Goal: Information Seeking & Learning: Find specific fact

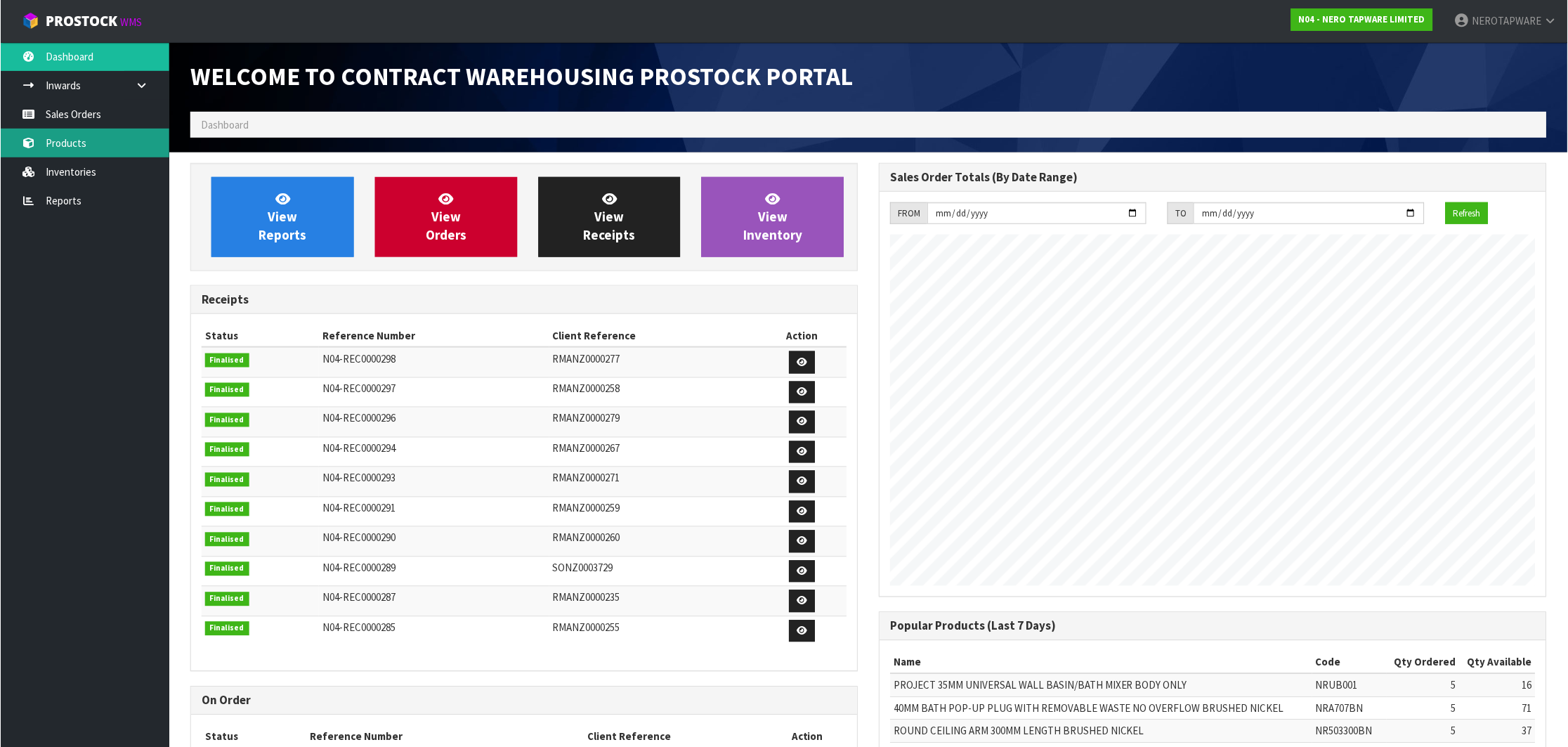
scroll to position [779, 689]
click at [67, 127] on link "Sales Orders" at bounding box center [84, 113] width 168 height 29
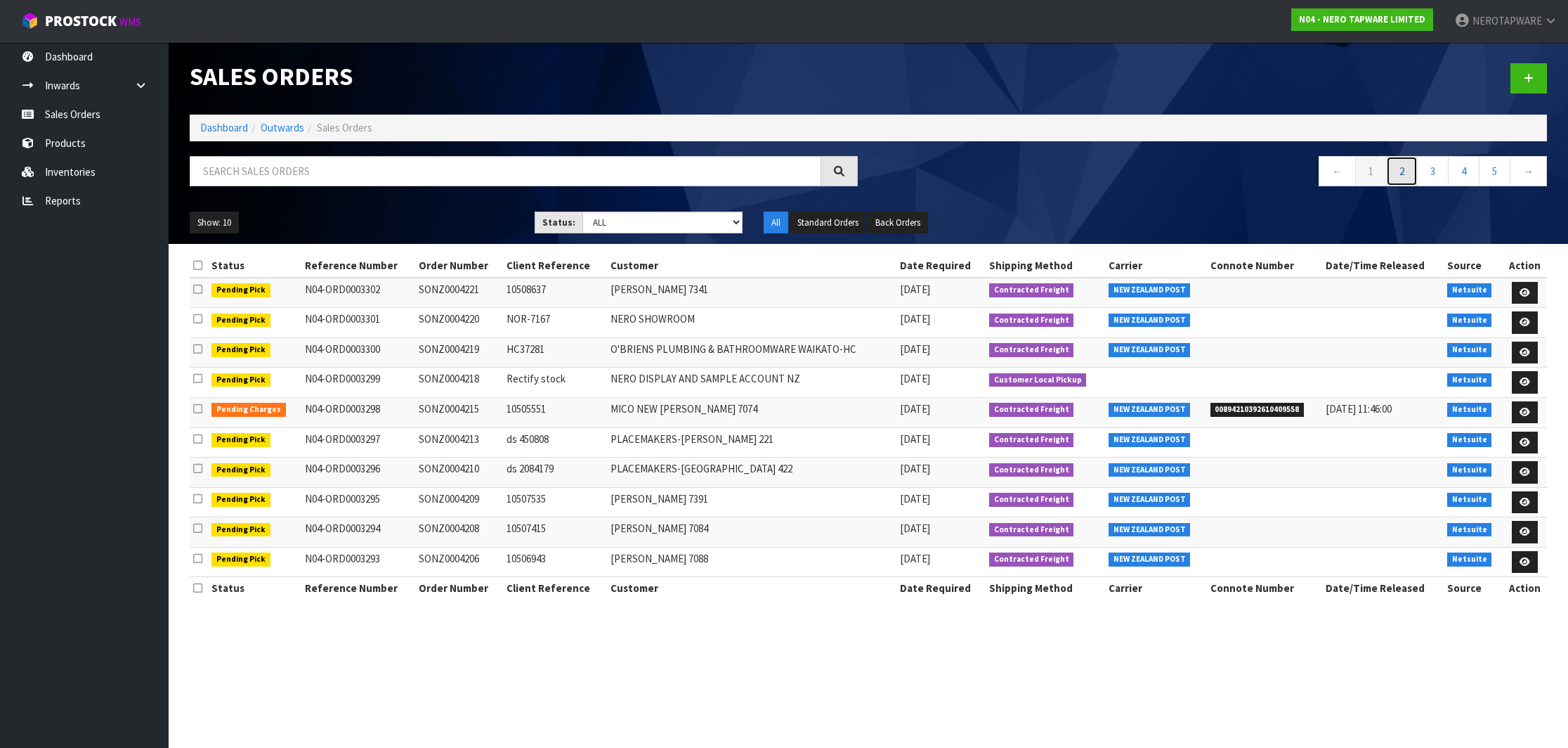
click at [1406, 174] on link "2" at bounding box center [1402, 171] width 31 height 30
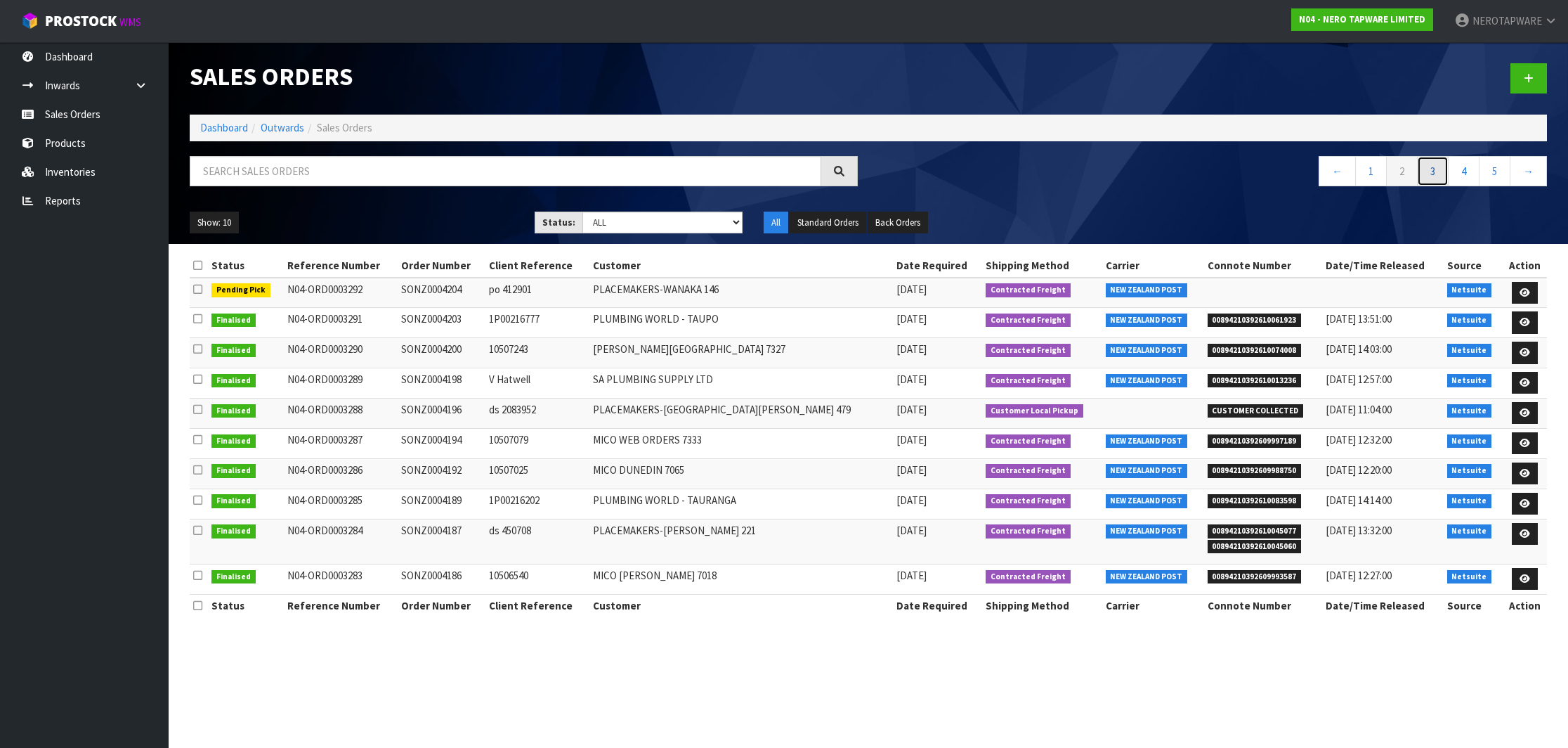
click at [1424, 172] on link "3" at bounding box center [1432, 171] width 31 height 30
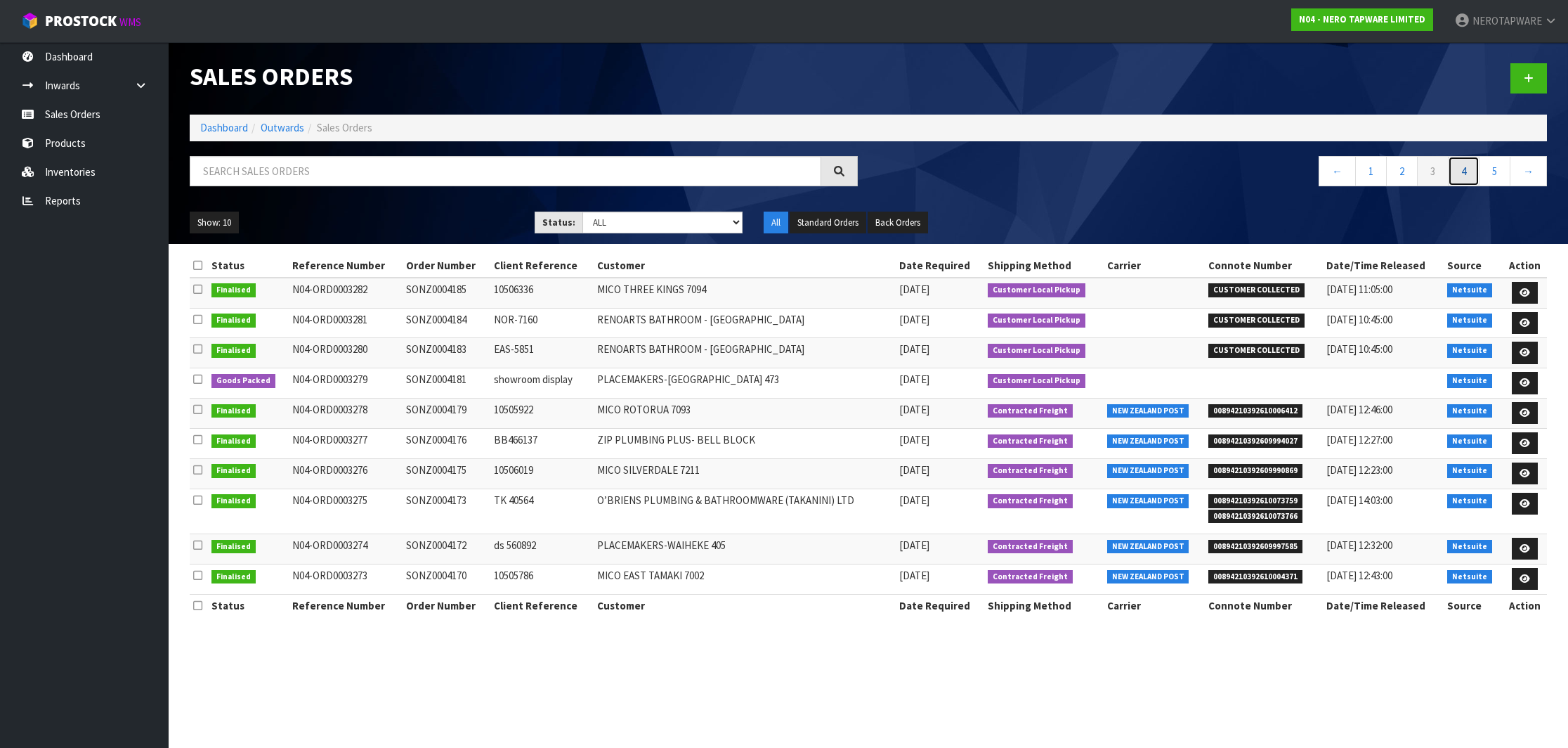
click at [1455, 167] on link "4" at bounding box center [1463, 171] width 31 height 30
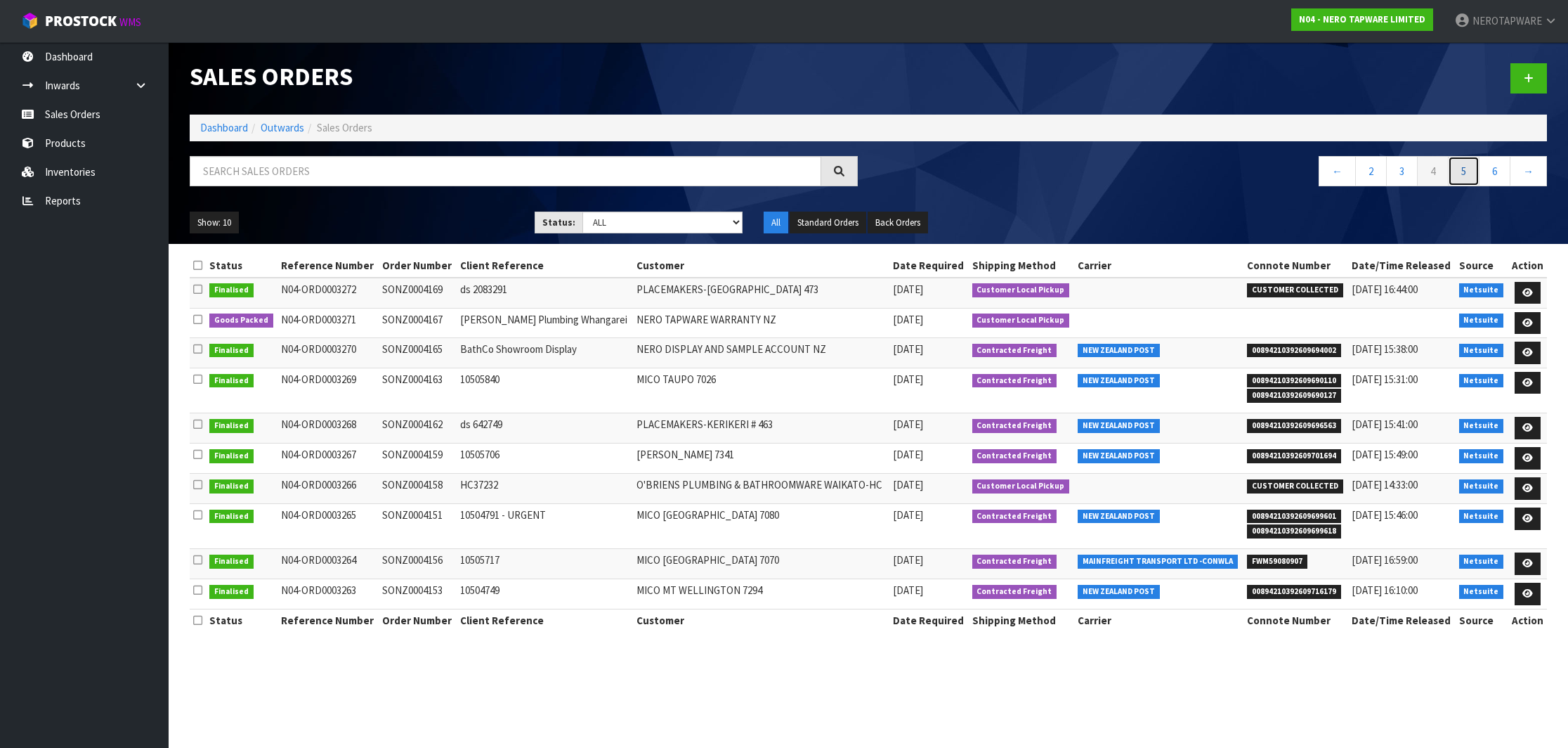
click at [1457, 169] on link "5" at bounding box center [1463, 171] width 31 height 30
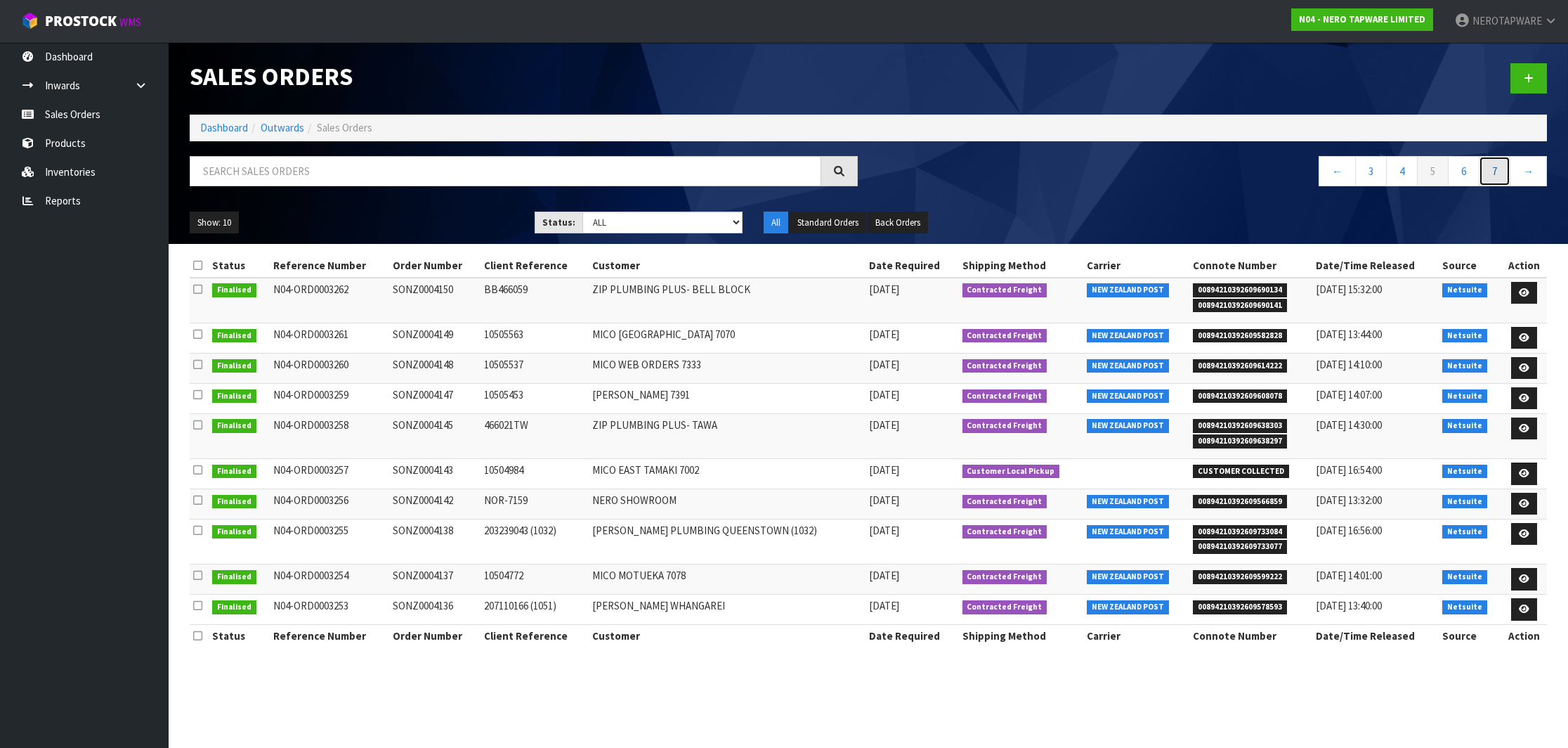
click at [1489, 177] on link "7" at bounding box center [1494, 171] width 31 height 30
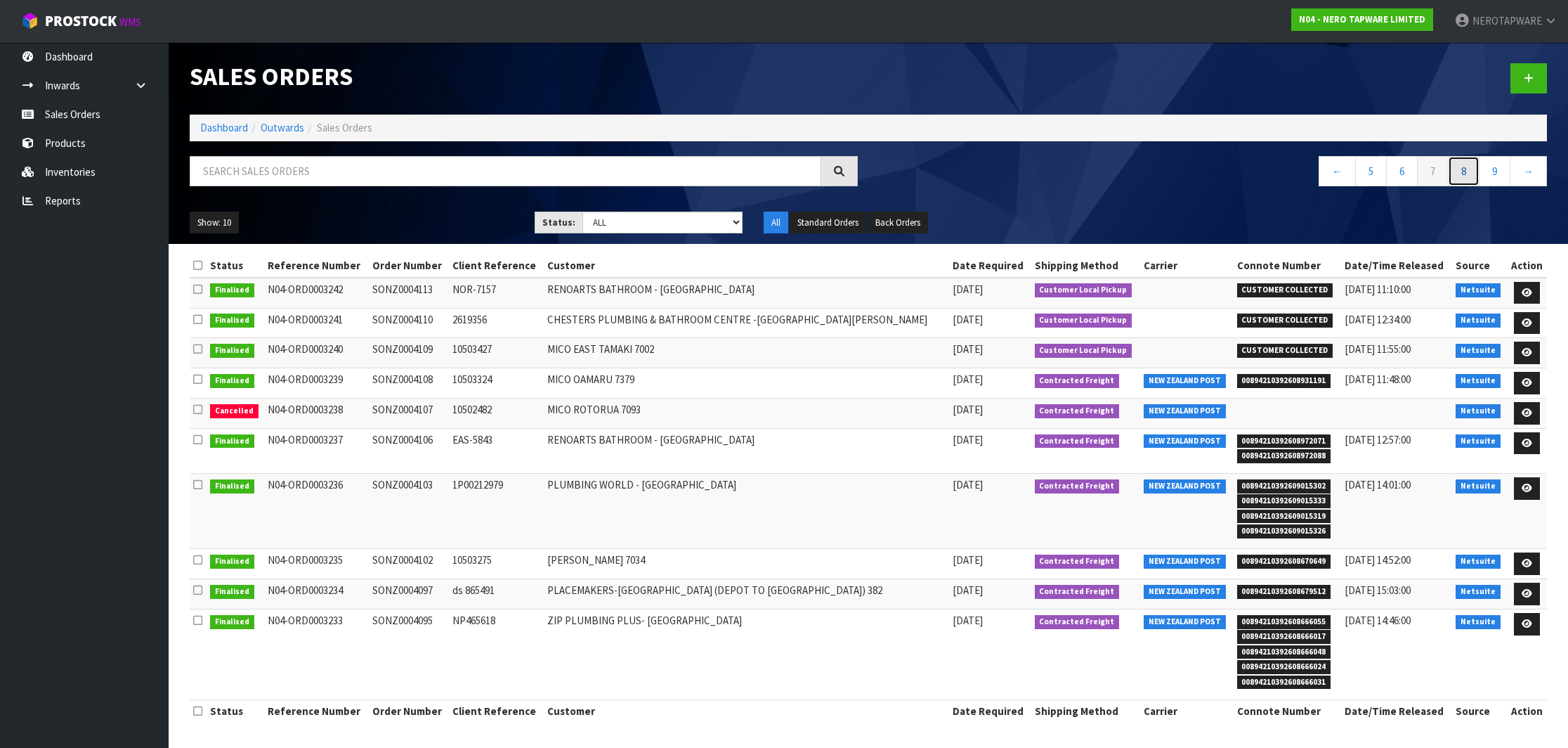
click at [1470, 174] on link "8" at bounding box center [1463, 171] width 31 height 30
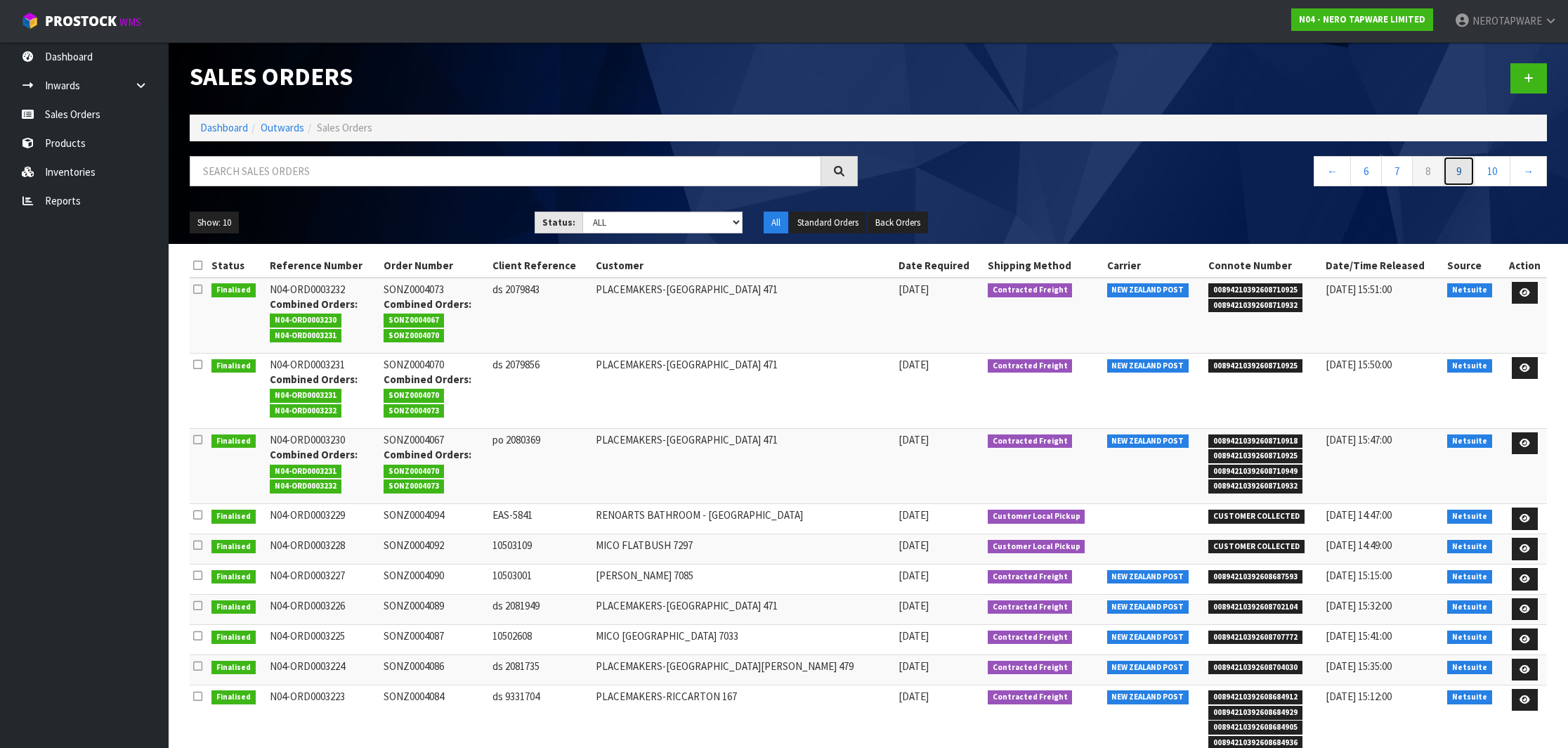
click at [1459, 175] on link "9" at bounding box center [1459, 171] width 31 height 30
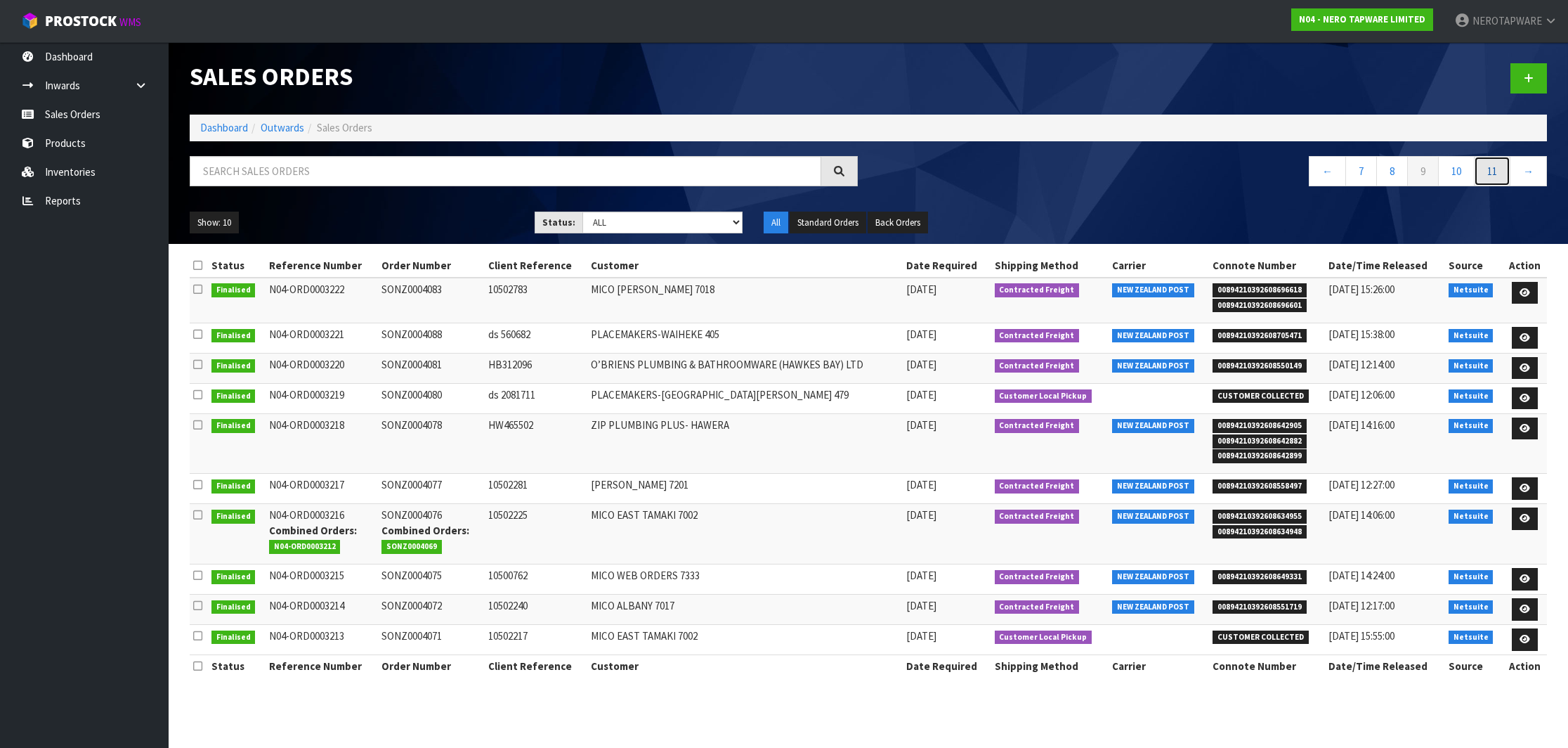
click at [1479, 175] on link "11" at bounding box center [1492, 171] width 37 height 30
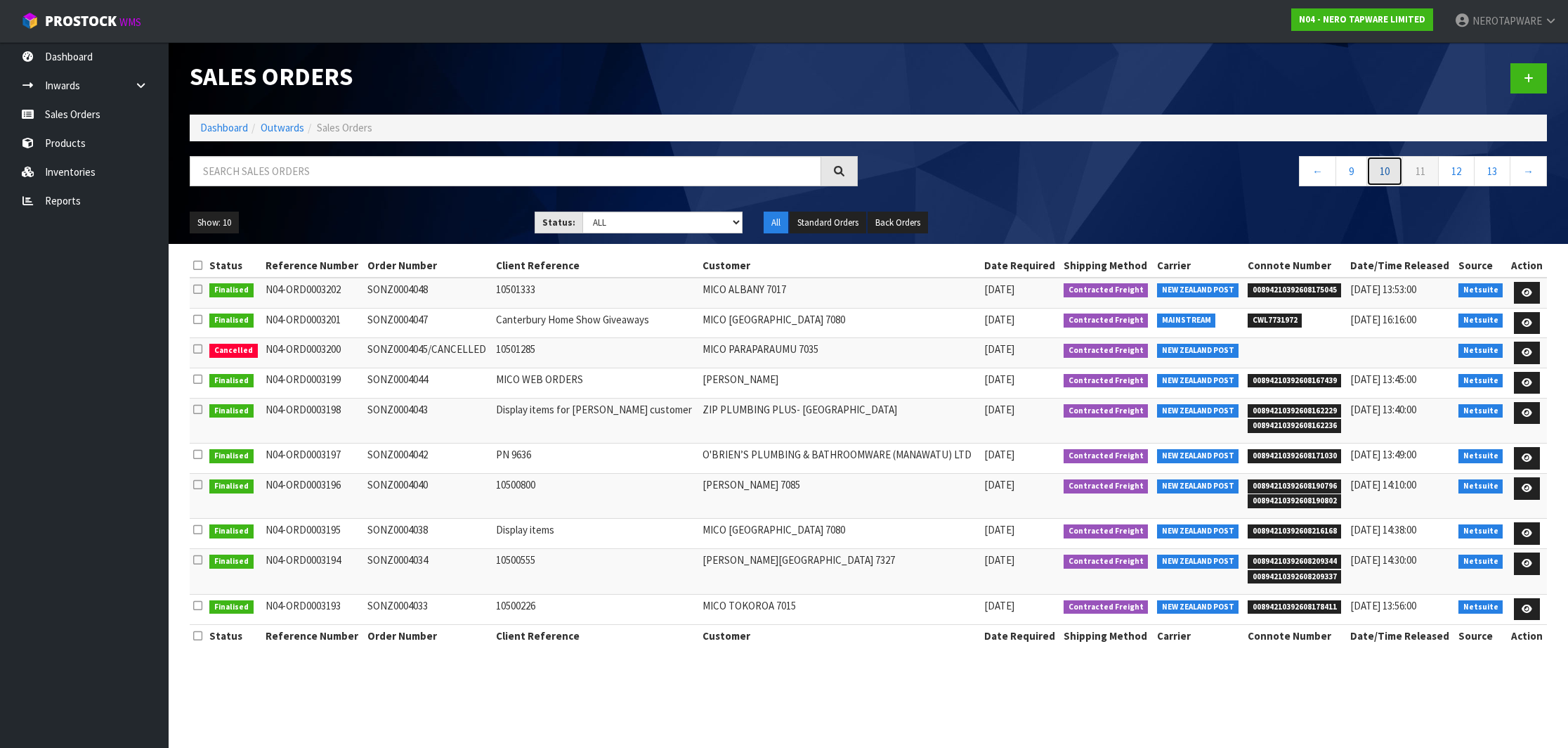
click at [1380, 178] on link "10" at bounding box center [1384, 171] width 37 height 30
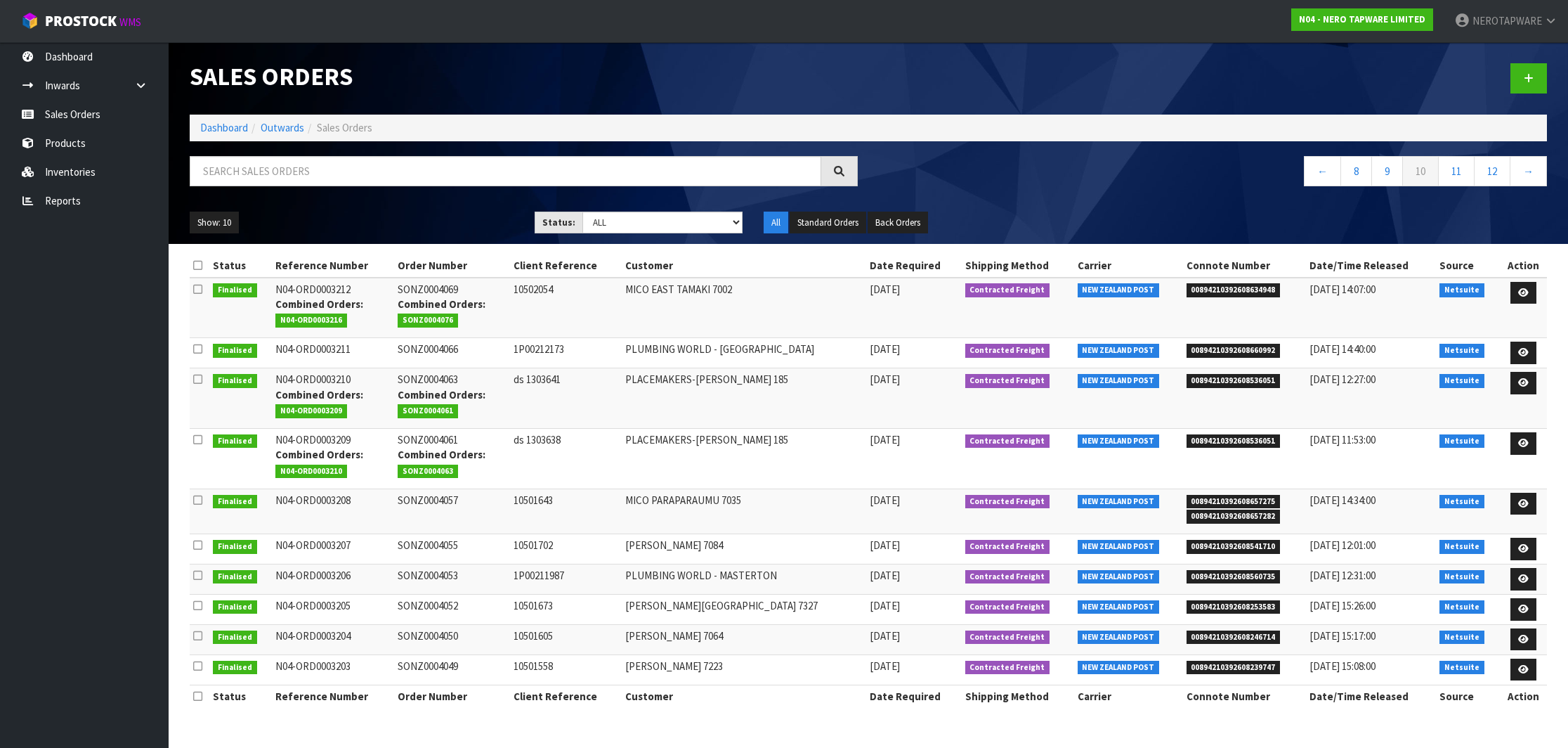
click at [1207, 602] on span "00894210392608253583" at bounding box center [1233, 606] width 94 height 14
copy span "00894210392608253583"
click at [450, 608] on td "SONZ0004052" at bounding box center [452, 609] width 116 height 30
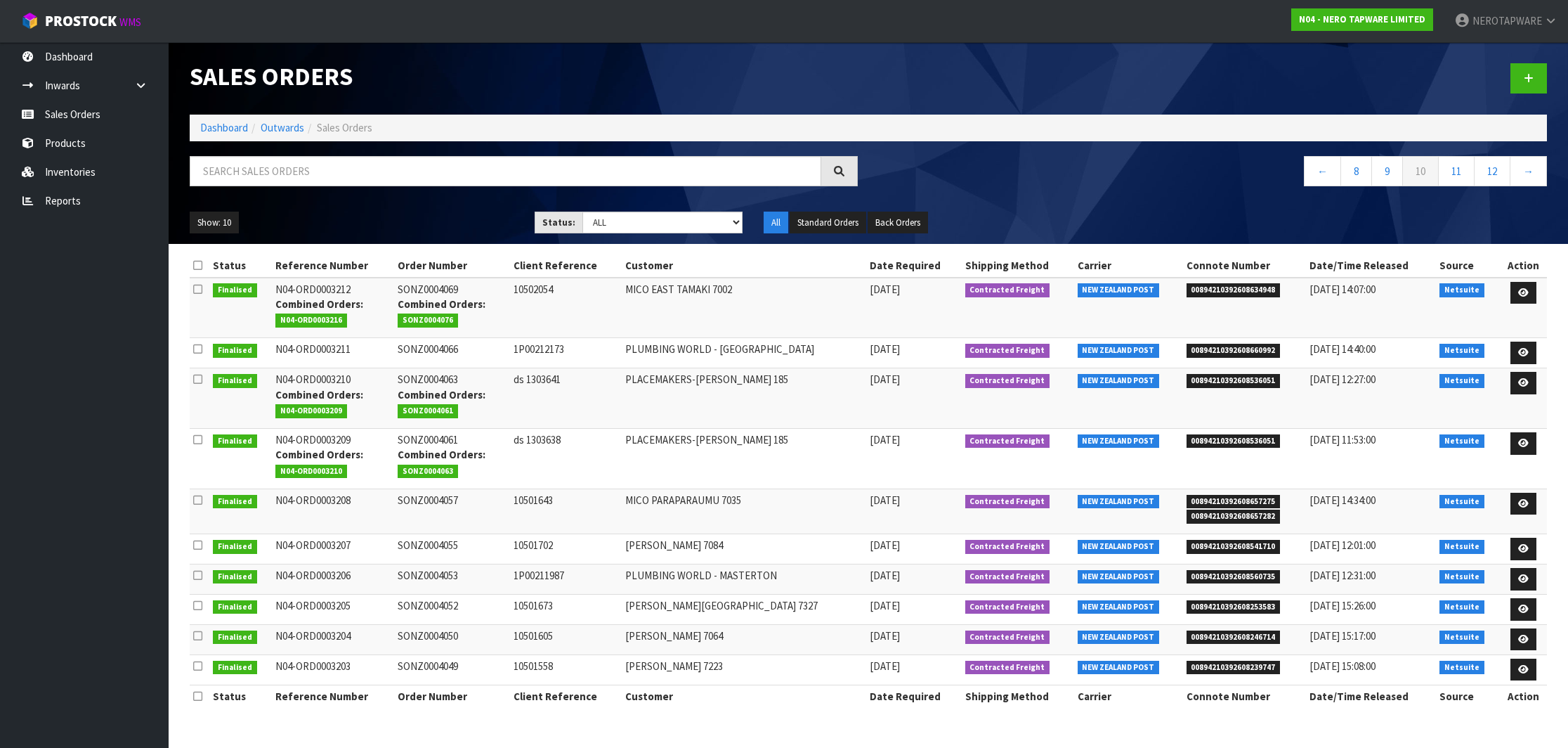
copy td "SONZ0004052"
click at [452, 630] on td "SONZ0004050" at bounding box center [452, 639] width 116 height 30
copy td "SONZ0004050"
click at [1202, 633] on span "00894210392608246714" at bounding box center [1233, 637] width 94 height 14
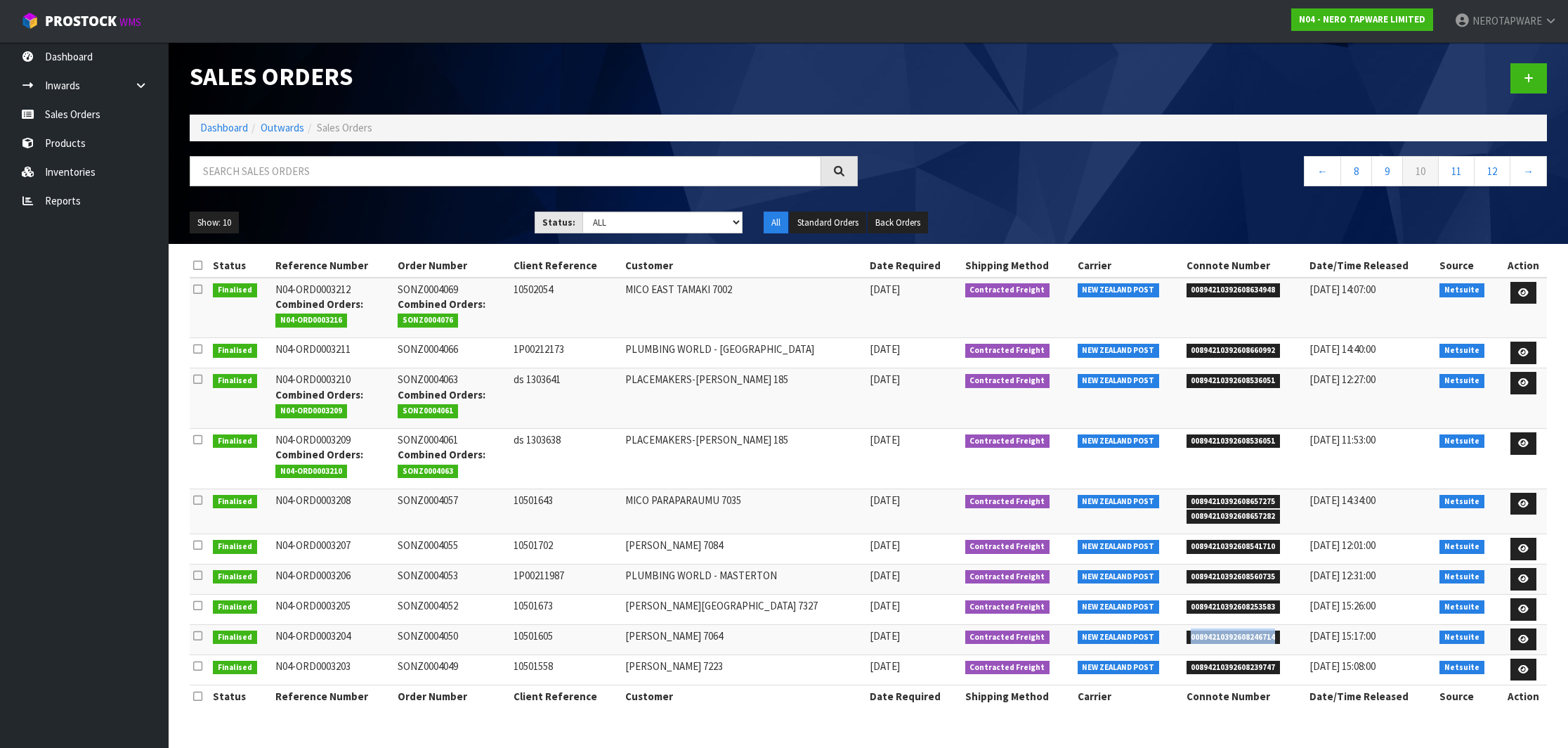
click at [1202, 633] on span "00894210392608246714" at bounding box center [1233, 637] width 94 height 14
copy span "00894210392608246714"
click at [1208, 664] on span "00894210392608239747" at bounding box center [1233, 667] width 94 height 14
copy span "00894210392608239747"
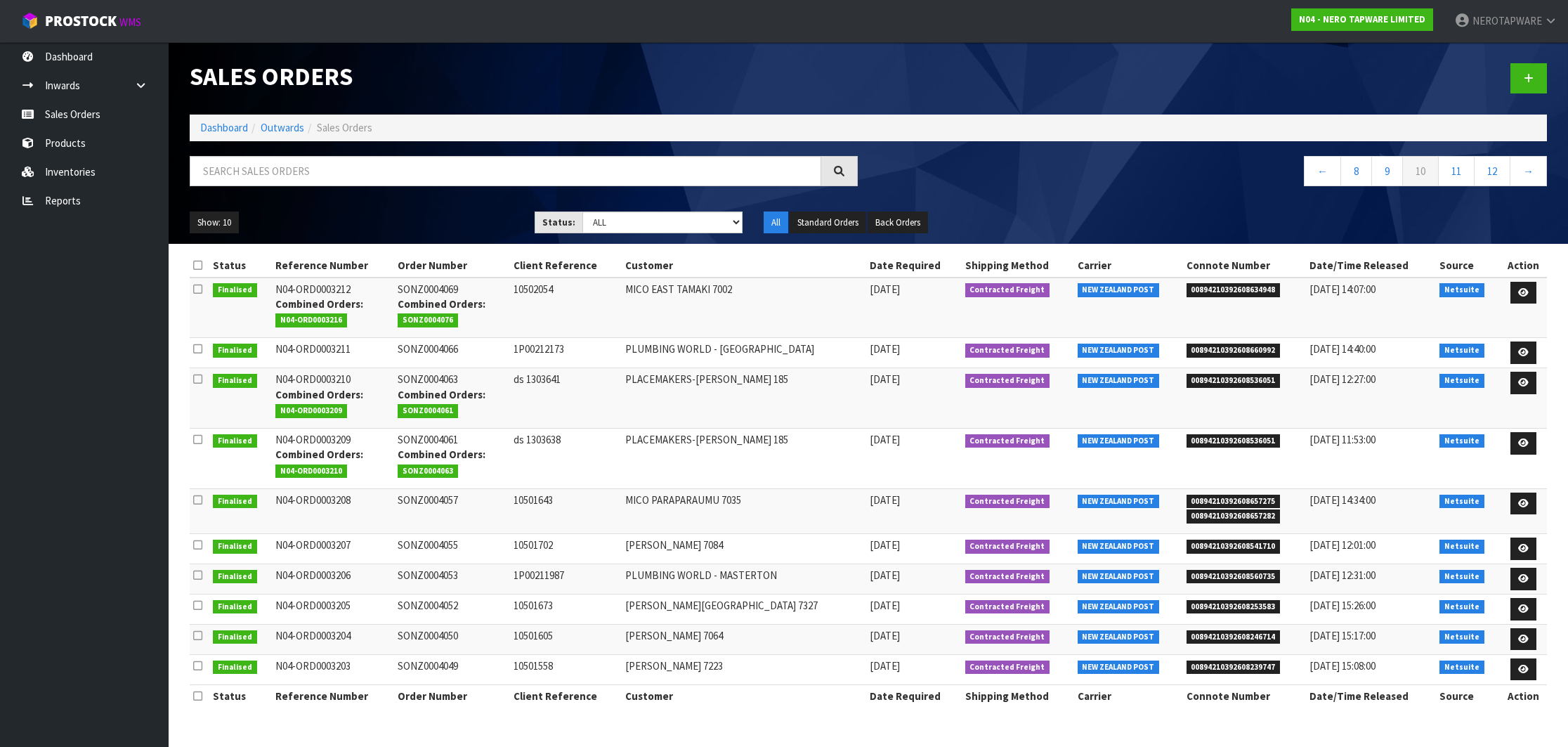
click at [449, 663] on td "SONZ0004049" at bounding box center [452, 669] width 116 height 30
copy td "SONZ0004049"
click at [1458, 176] on link "11" at bounding box center [1456, 171] width 37 height 30
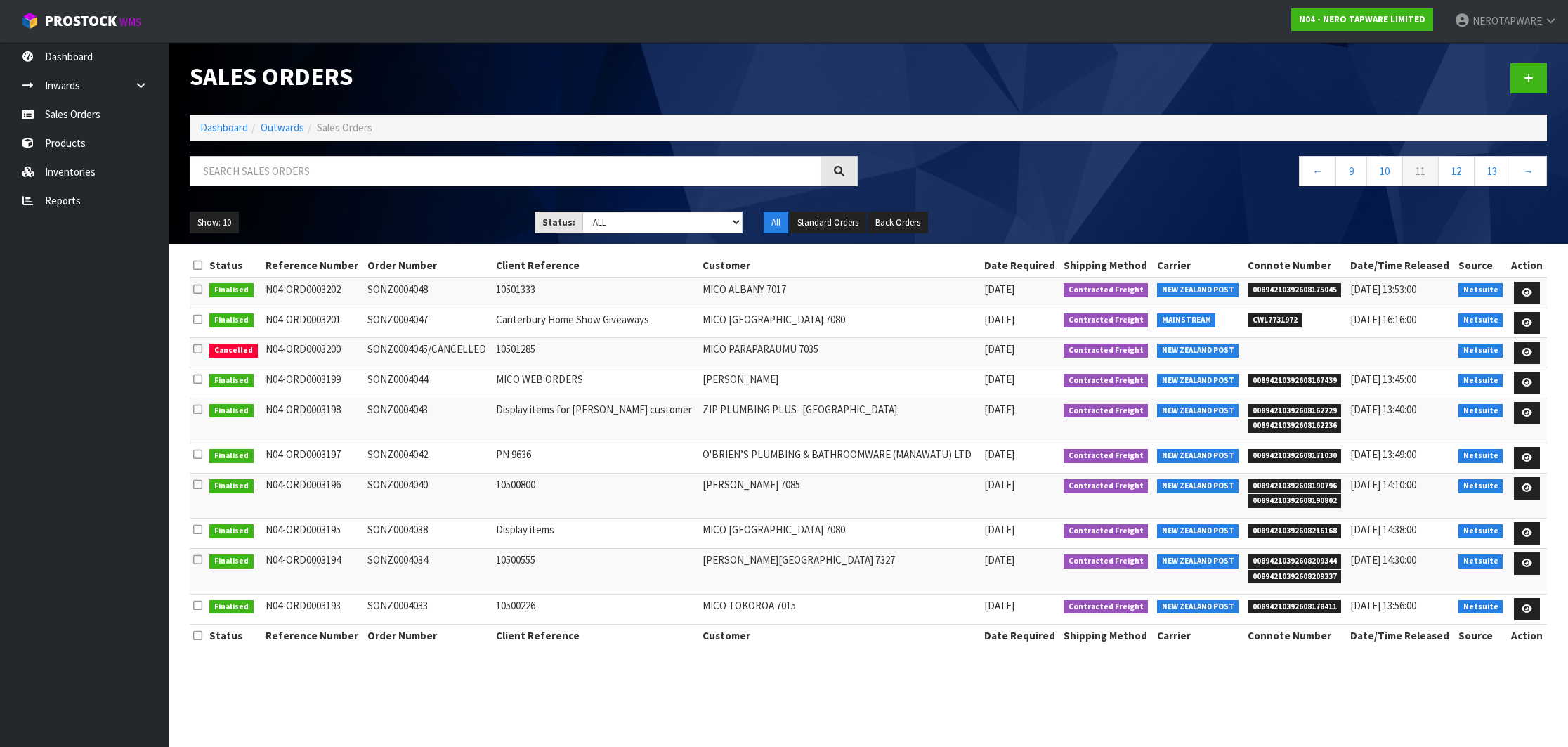
click at [1263, 293] on span "00894210392608175045" at bounding box center [1294, 290] width 94 height 14
click at [1264, 293] on span "00894210392608175045" at bounding box center [1294, 290] width 94 height 14
copy span "00894210392608175045"
click at [410, 286] on td "SONZ0004048" at bounding box center [428, 293] width 128 height 30
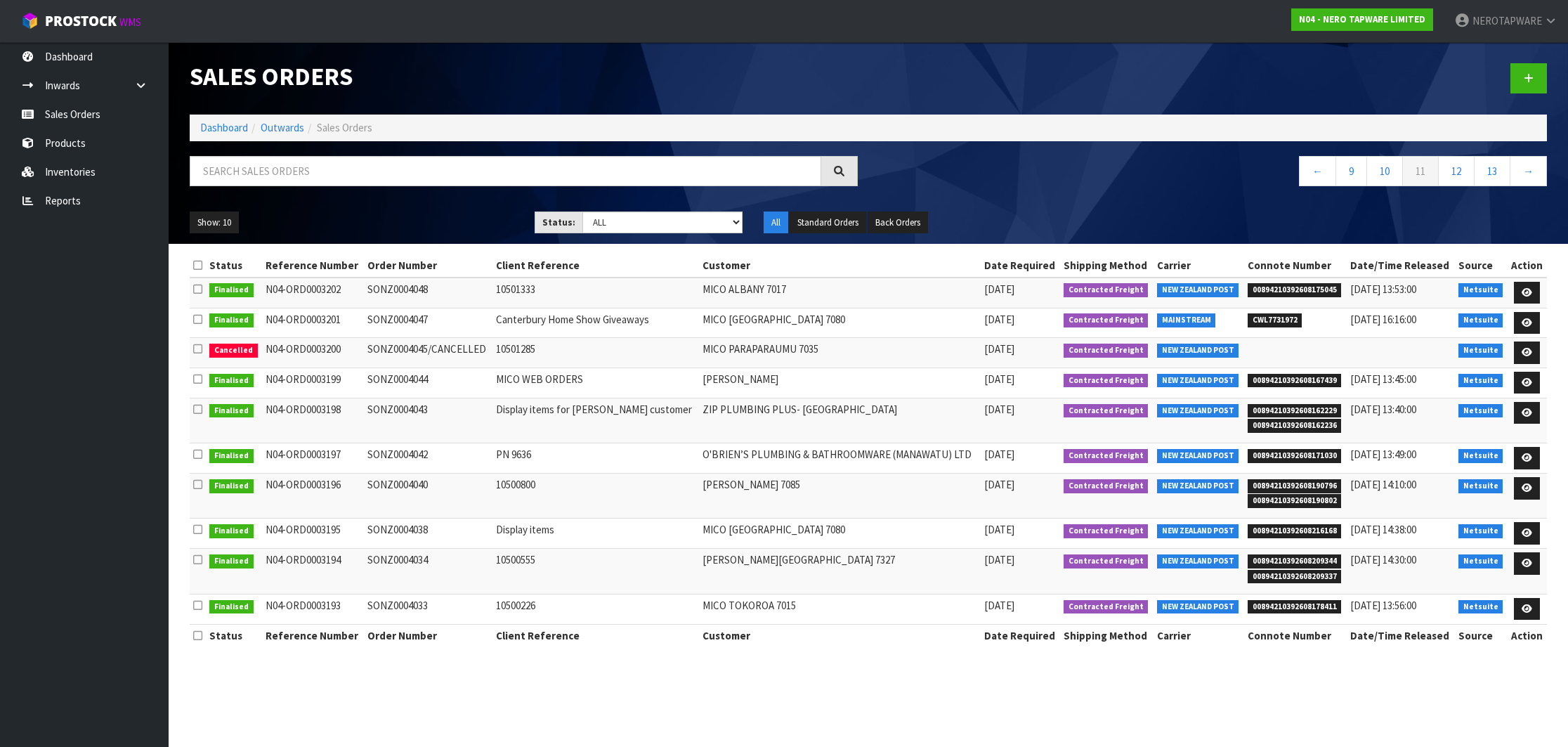
copy td "SONZ0004048"
click at [1291, 382] on span "00894210392608167439" at bounding box center [1294, 380] width 94 height 14
copy span "00894210392608167439"
click at [384, 379] on td "SONZ0004044" at bounding box center [428, 382] width 128 height 30
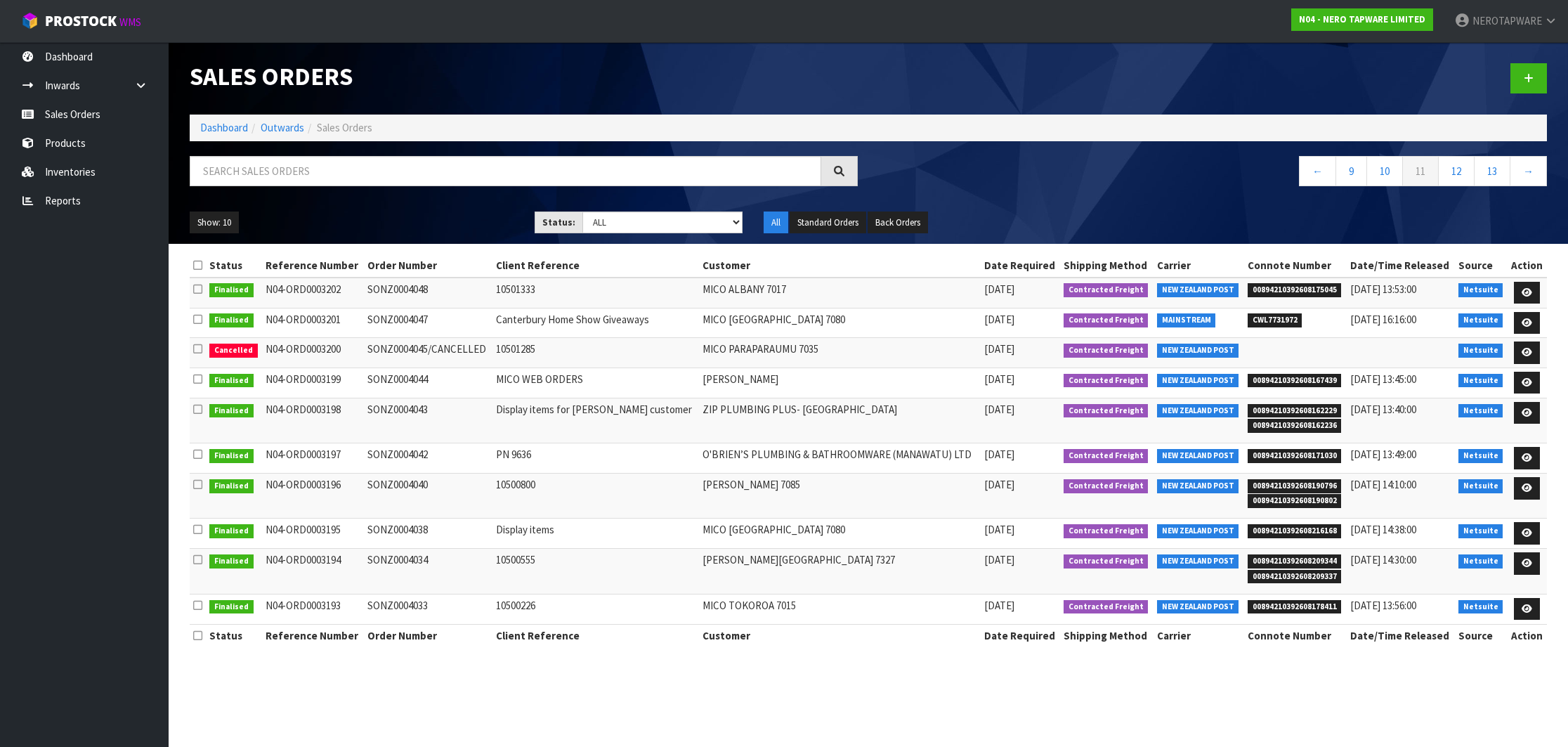
click at [384, 379] on td "SONZ0004044" at bounding box center [428, 382] width 128 height 30
copy td "SONZ0004044"
click at [1316, 412] on span "00894210392608162229" at bounding box center [1294, 410] width 94 height 14
click at [412, 410] on td "SONZ0004043" at bounding box center [428, 419] width 128 height 45
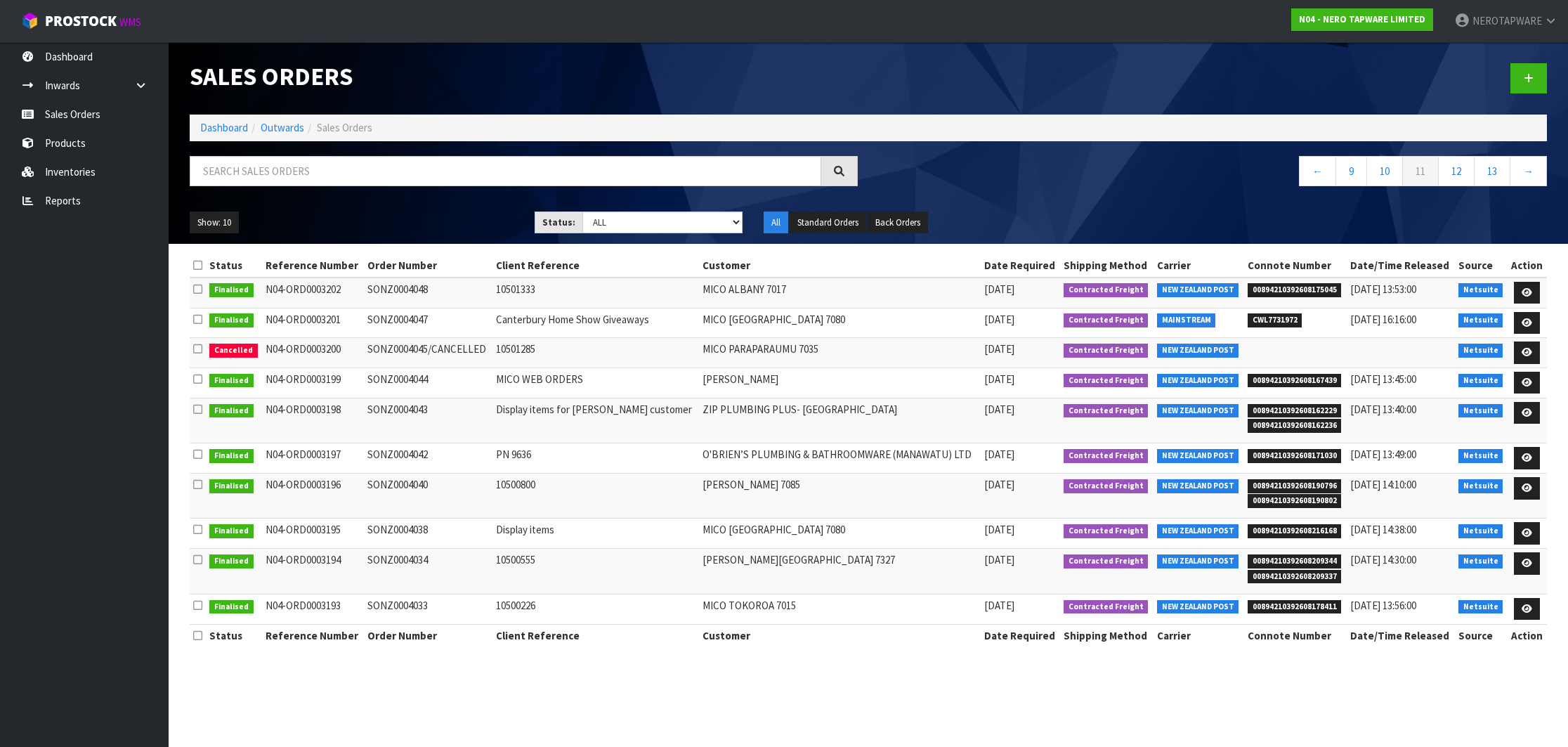
click at [412, 410] on td "SONZ0004043" at bounding box center [428, 419] width 128 height 45
click at [1321, 457] on span "00894210392608171030" at bounding box center [1294, 455] width 94 height 14
click at [394, 454] on td "SONZ0004042" at bounding box center [428, 458] width 128 height 30
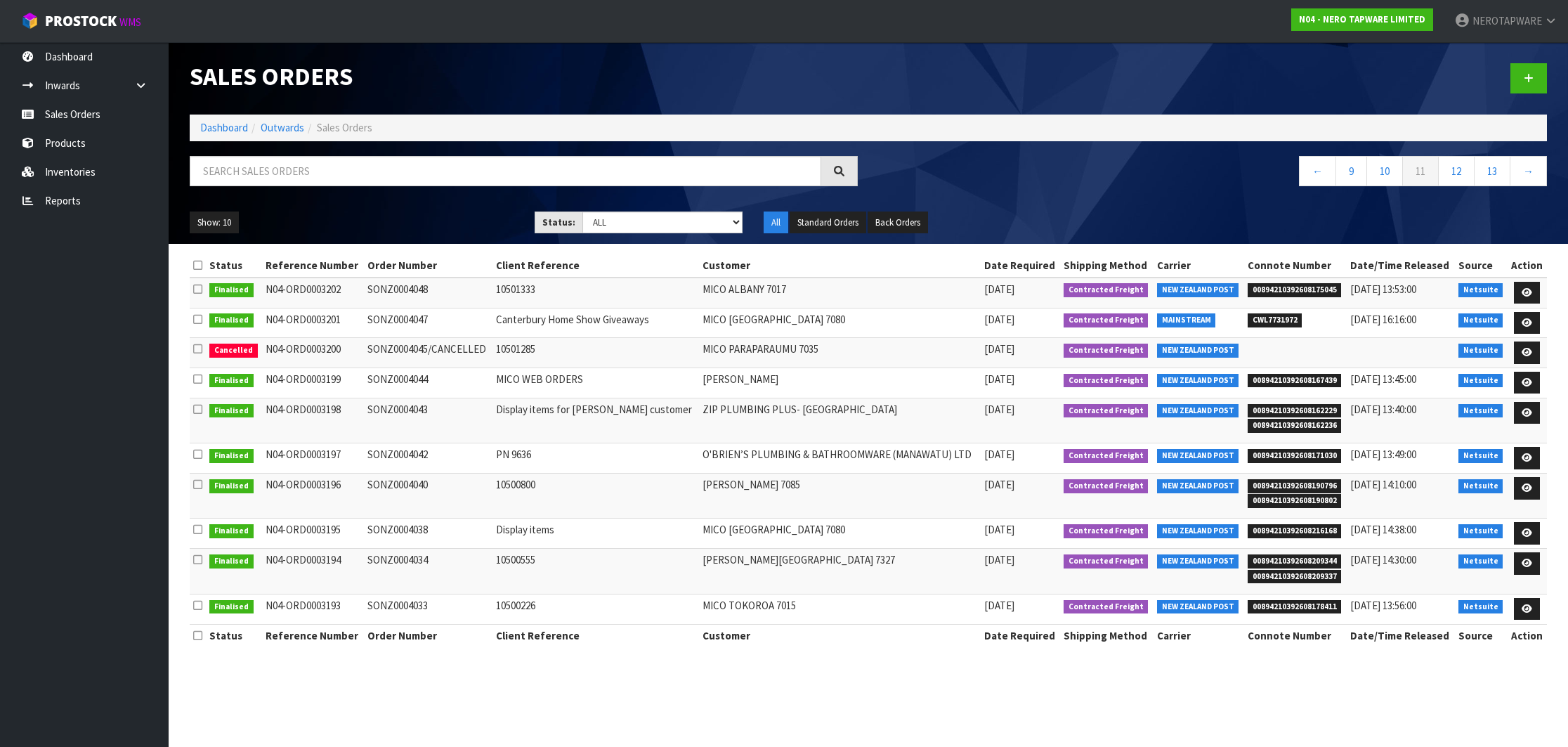
click at [1302, 490] on span "00894210392608190796" at bounding box center [1294, 486] width 94 height 14
click at [433, 486] on td "SONZ0004040" at bounding box center [428, 496] width 128 height 45
click at [406, 485] on td "SONZ0004040" at bounding box center [428, 496] width 128 height 45
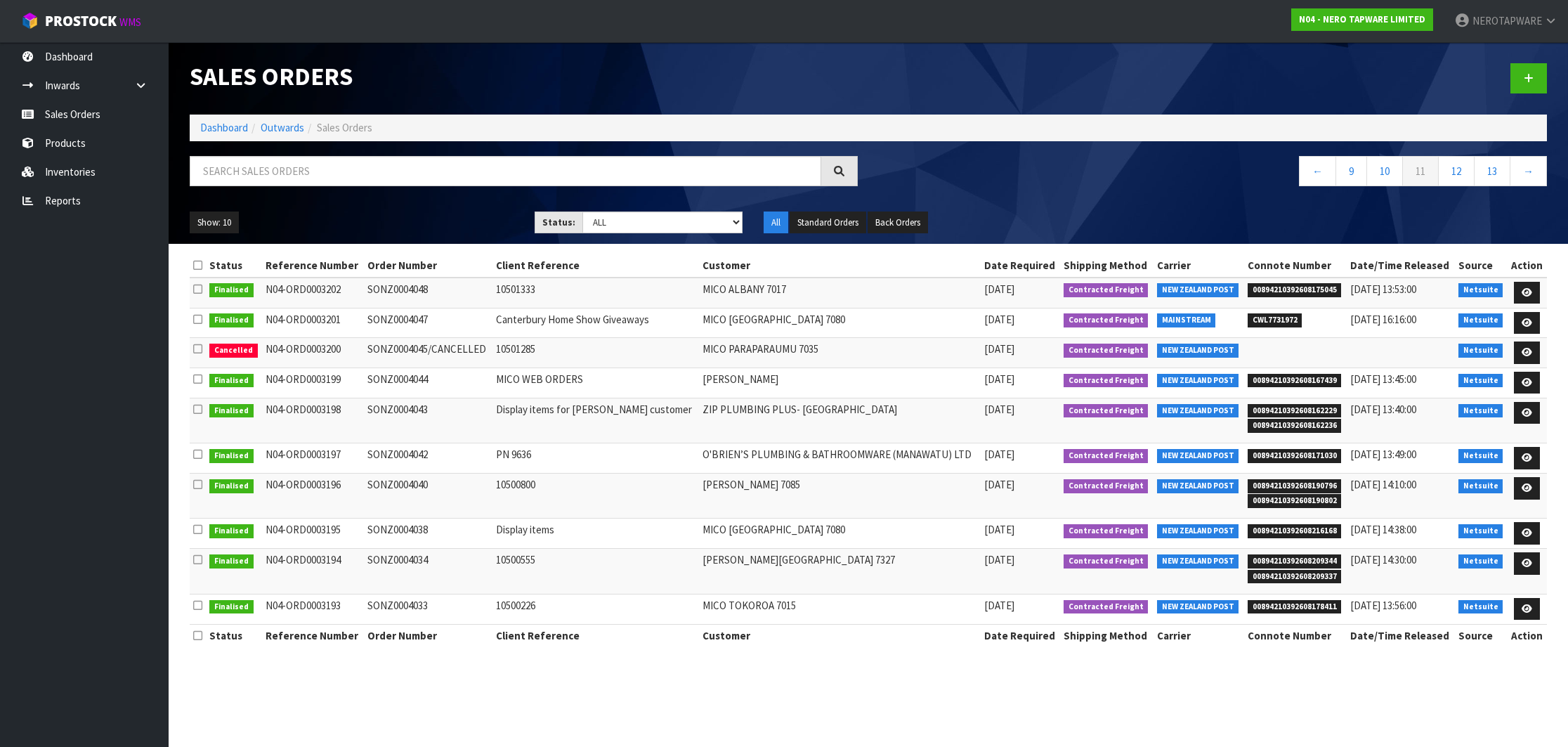
click at [382, 481] on td "SONZ0004040" at bounding box center [428, 496] width 128 height 45
click at [1298, 539] on td "00894210392608216168" at bounding box center [1294, 534] width 102 height 30
click at [1303, 532] on span "00894210392608216168" at bounding box center [1294, 531] width 94 height 14
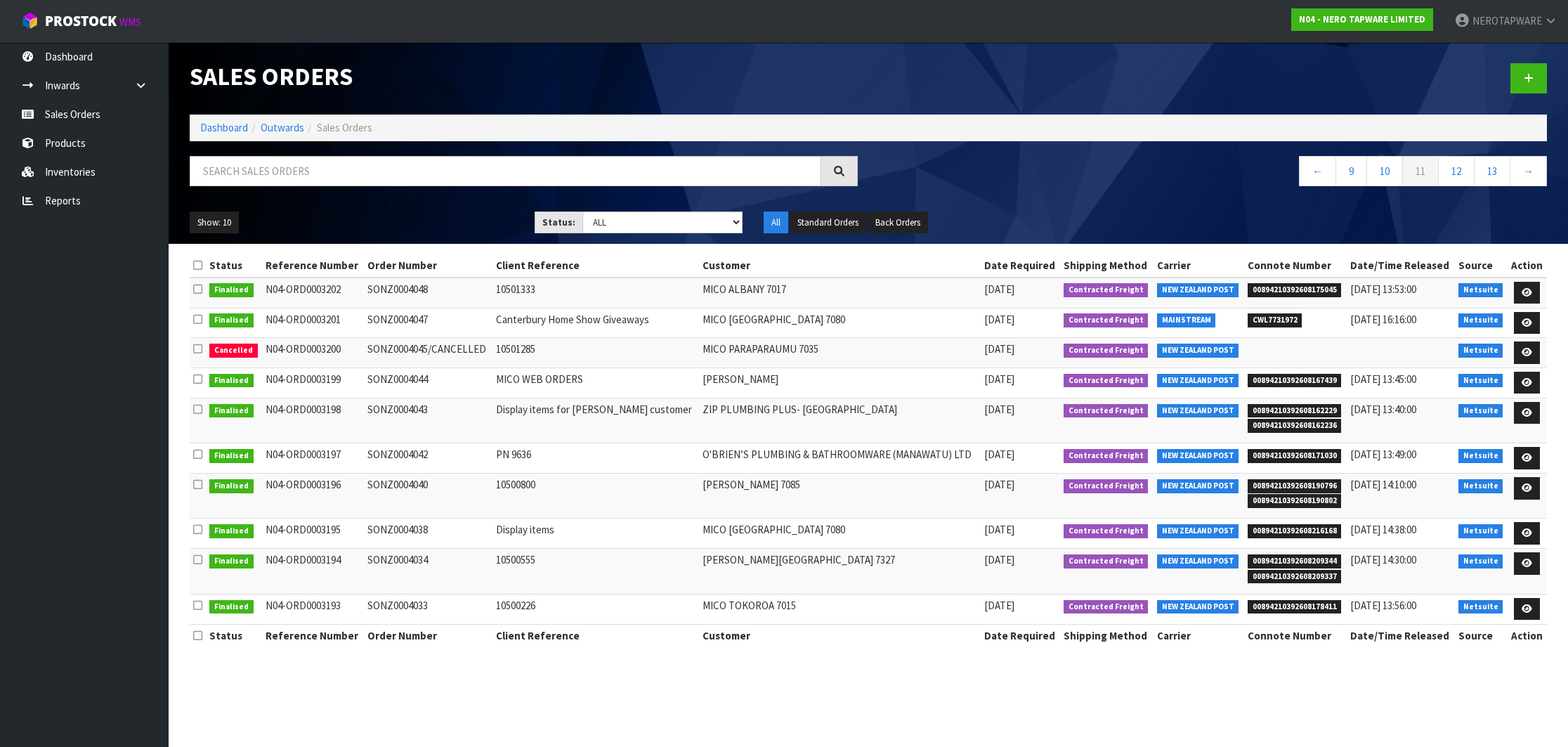
click at [413, 535] on td "SONZ0004038" at bounding box center [428, 534] width 128 height 30
click at [1288, 563] on span "00894210392608209344" at bounding box center [1294, 561] width 94 height 14
click at [408, 560] on td "SONZ0004034" at bounding box center [428, 570] width 128 height 45
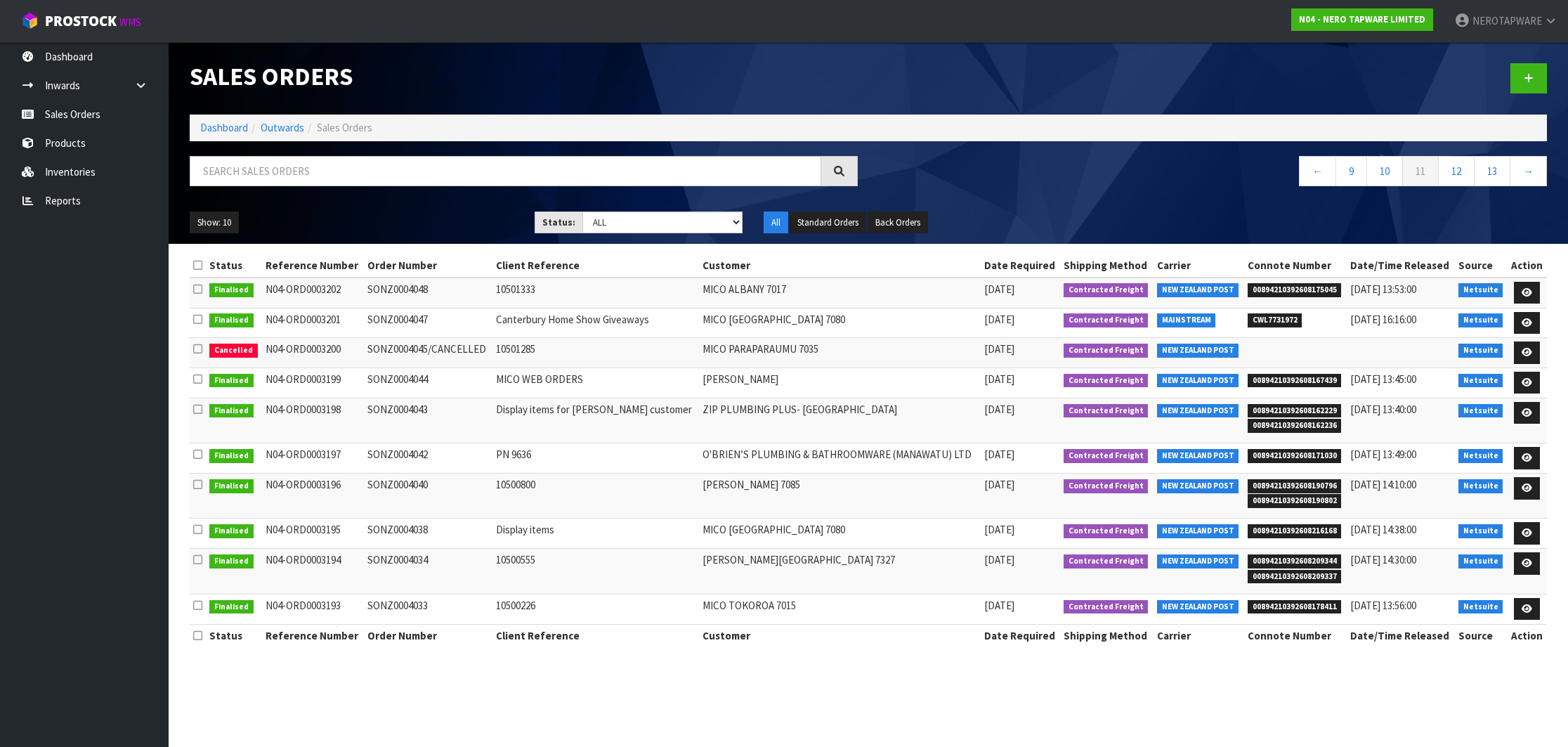
click at [408, 560] on td "SONZ0004034" at bounding box center [428, 570] width 128 height 45
click at [1296, 605] on span "00894210392608178411" at bounding box center [1294, 606] width 94 height 14
click at [410, 614] on td "SONZ0004033" at bounding box center [428, 608] width 128 height 30
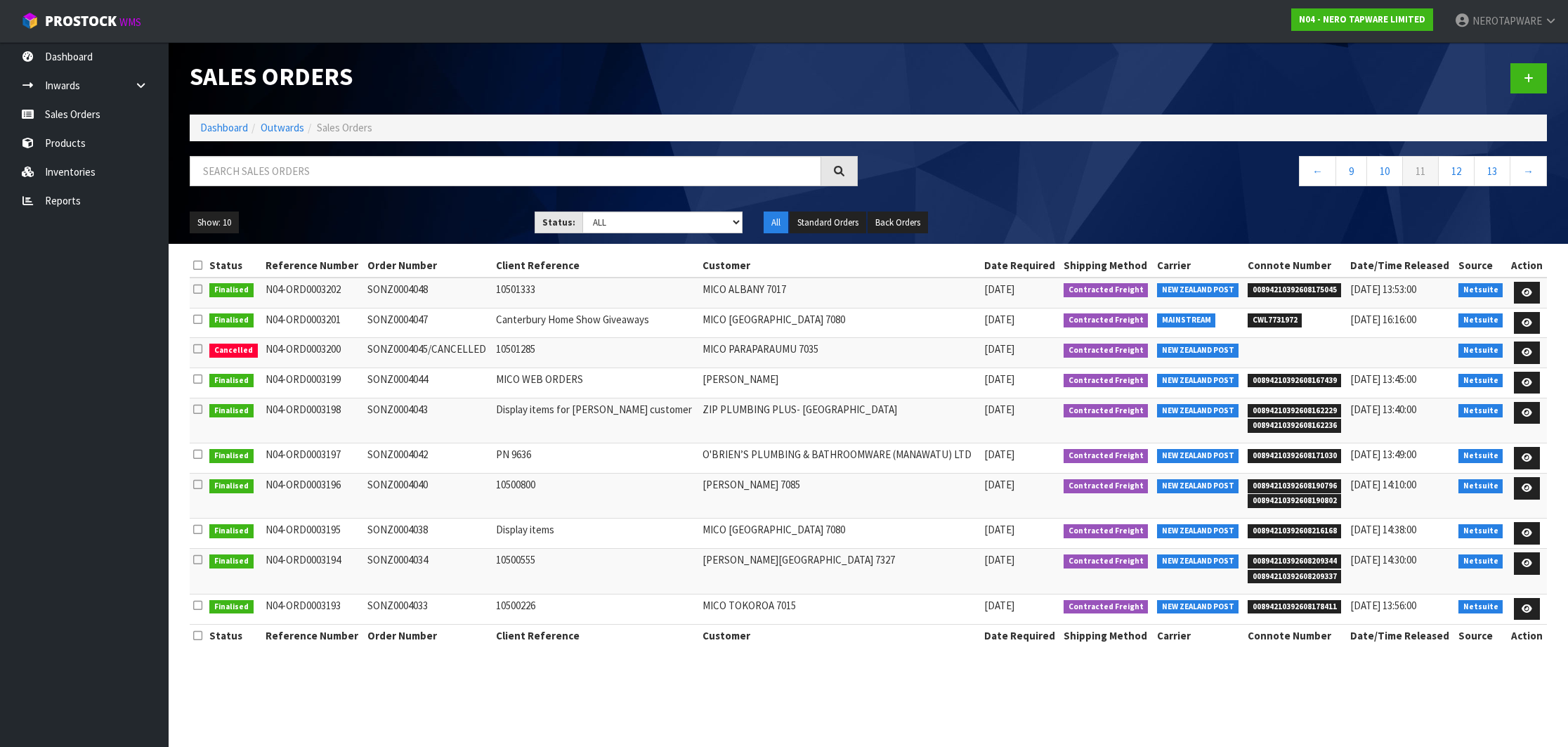
click at [415, 609] on td "SONZ0004033" at bounding box center [428, 608] width 128 height 30
click at [1456, 170] on link "12" at bounding box center [1456, 171] width 37 height 30
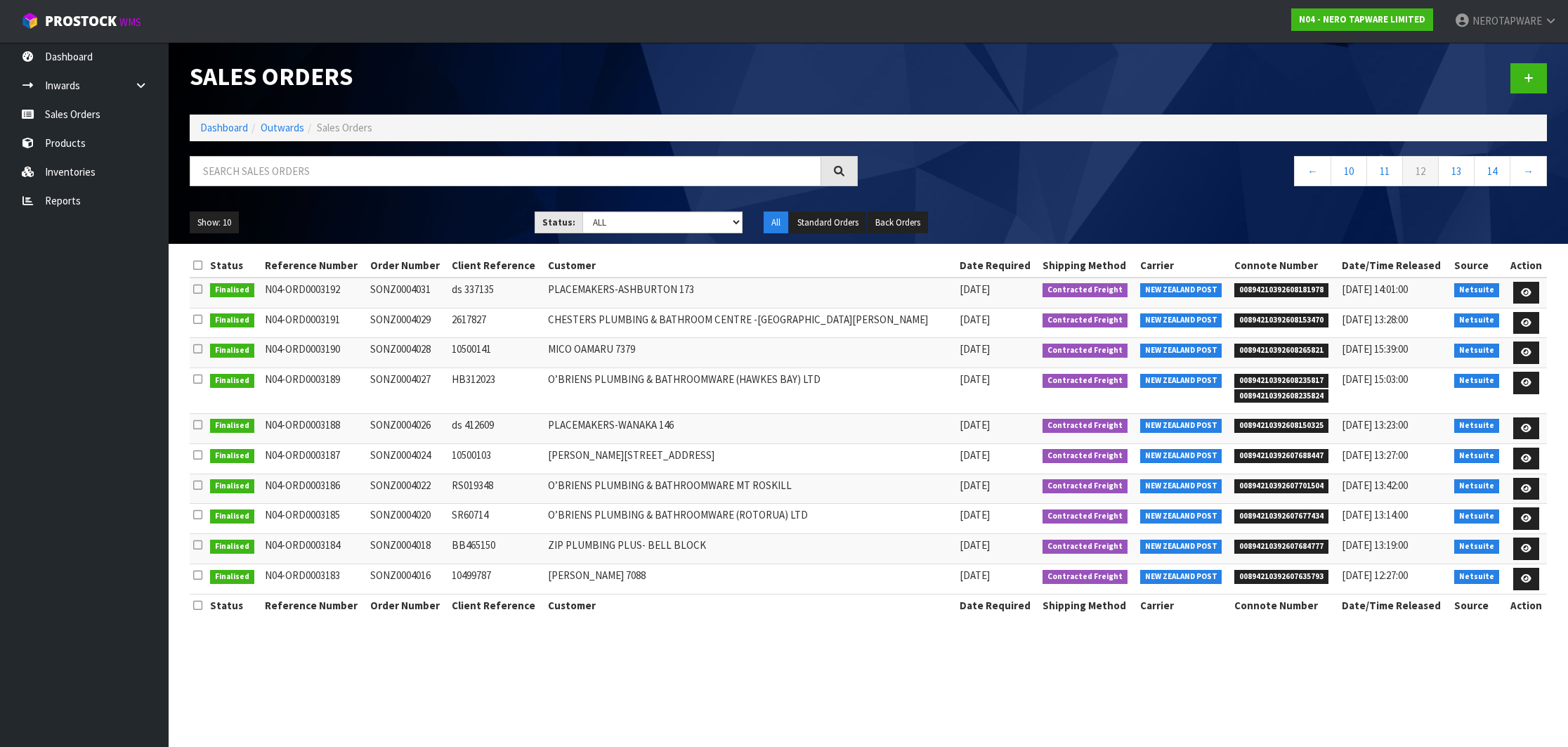
click at [1234, 287] on span "00894210392608181978" at bounding box center [1281, 290] width 94 height 14
click at [427, 293] on td "SONZ0004031" at bounding box center [407, 293] width 82 height 30
click at [428, 293] on td "SONZ0004031" at bounding box center [407, 293] width 82 height 30
click at [1263, 318] on span "00894210392608153470" at bounding box center [1281, 320] width 94 height 14
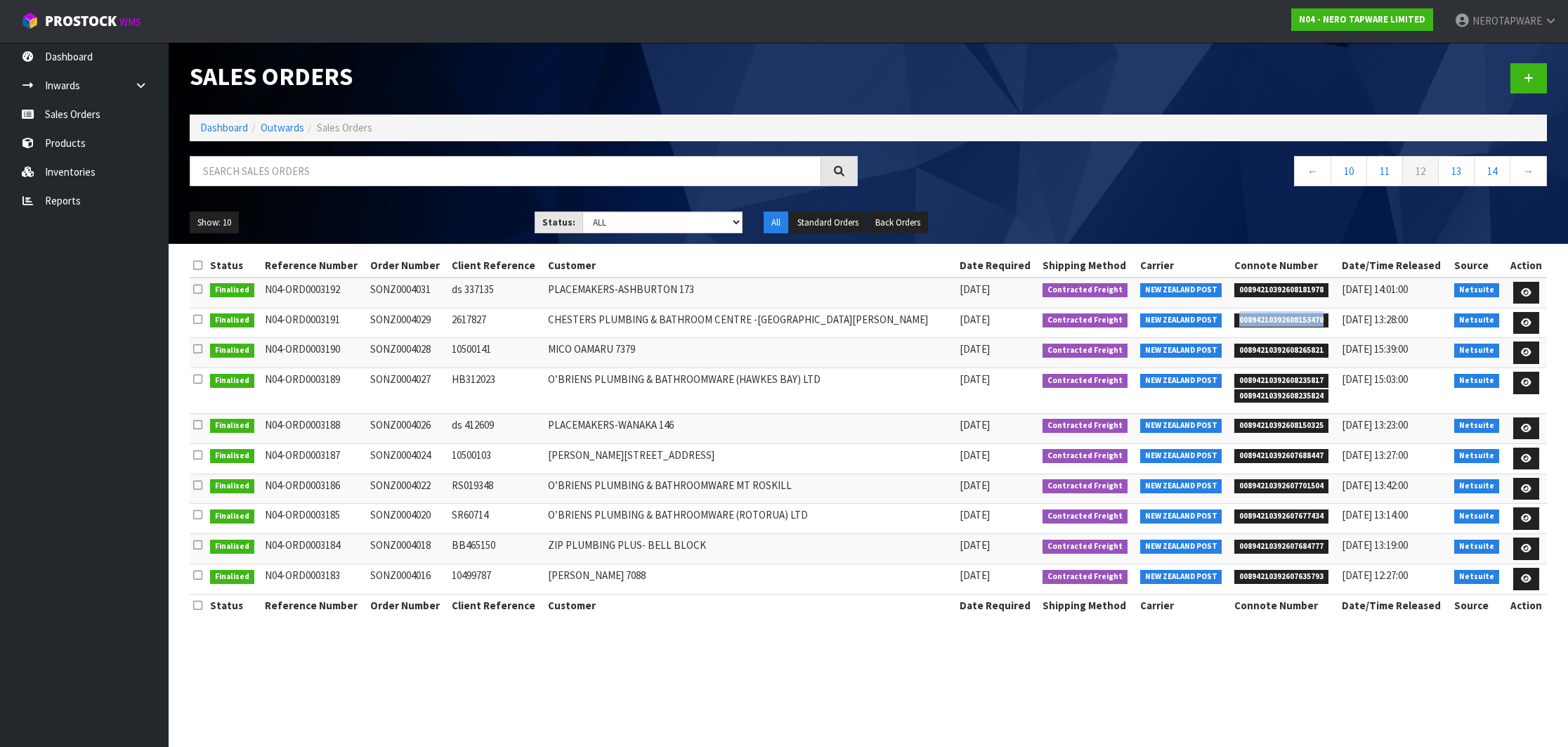
click at [1263, 318] on span "00894210392608153470" at bounding box center [1281, 320] width 94 height 14
click at [432, 323] on td "SONZ0004029" at bounding box center [407, 322] width 82 height 30
click at [1253, 350] on span "00894210392608265821" at bounding box center [1281, 350] width 94 height 14
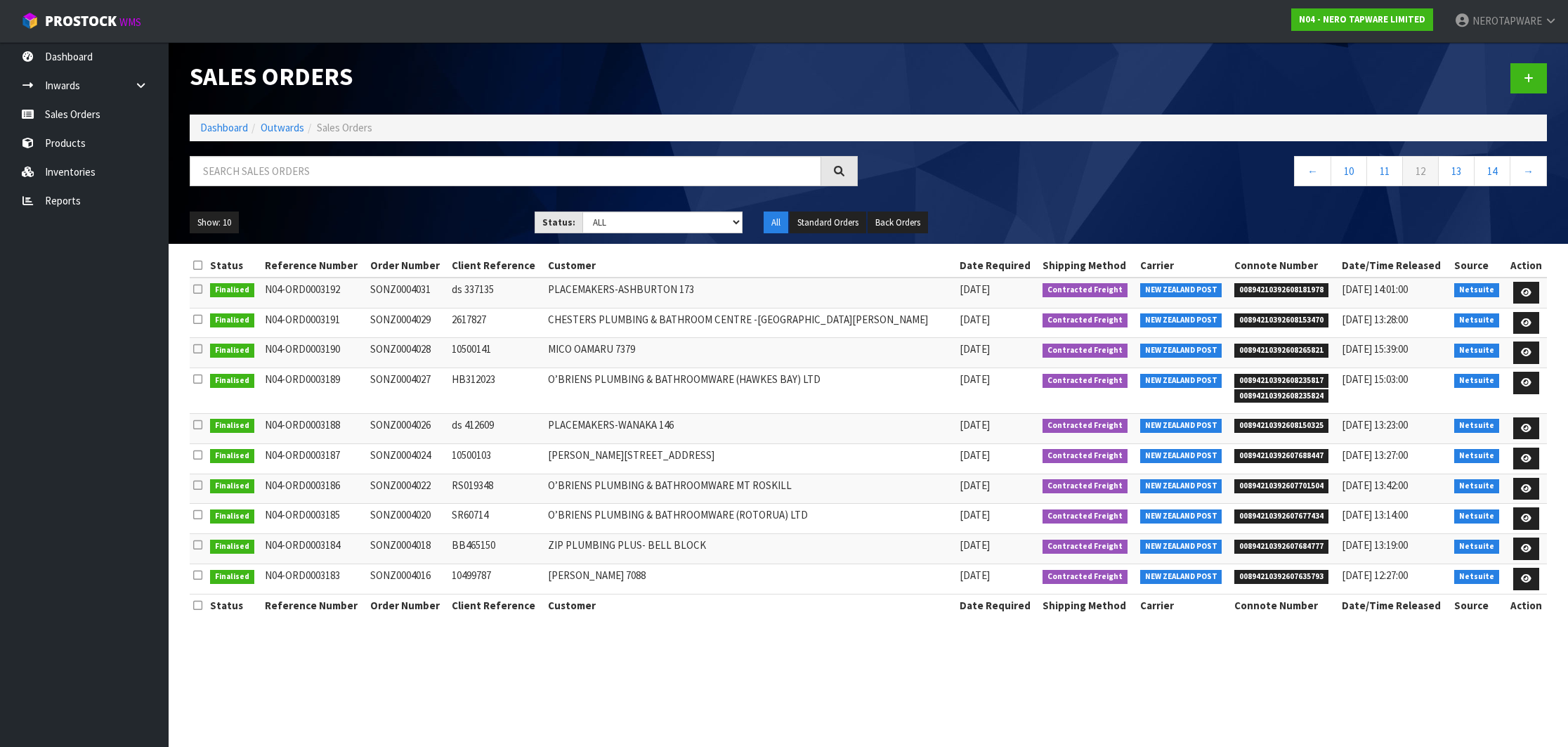
click at [442, 346] on td "SONZ0004028" at bounding box center [407, 352] width 82 height 30
click at [1276, 380] on span "00894210392608235817" at bounding box center [1281, 380] width 94 height 14
click at [412, 379] on td "SONZ0004027" at bounding box center [407, 390] width 82 height 45
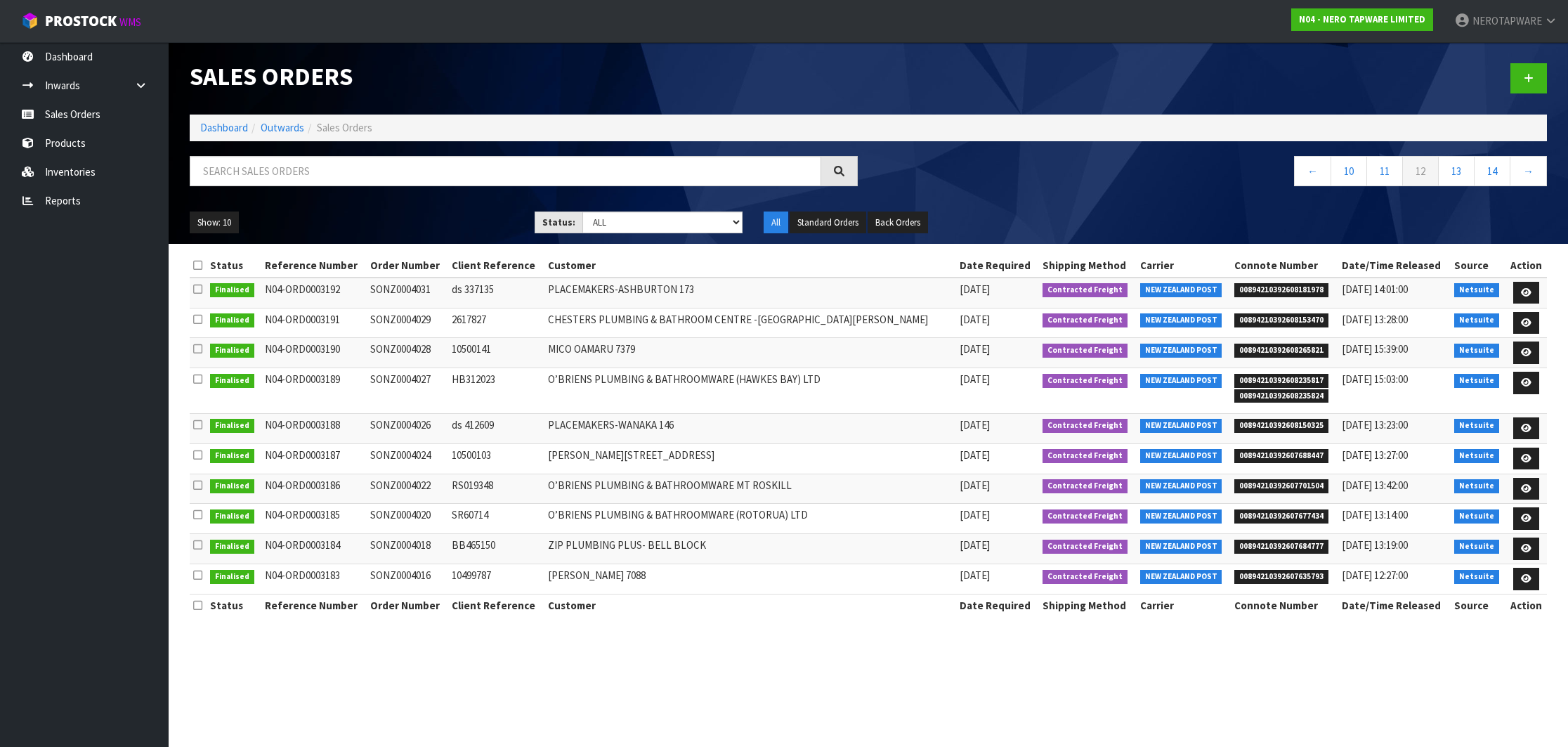
click at [412, 379] on td "SONZ0004027" at bounding box center [407, 390] width 82 height 45
click at [421, 381] on td "SONZ0004027" at bounding box center [407, 390] width 82 height 45
